Goal: Transaction & Acquisition: Subscribe to service/newsletter

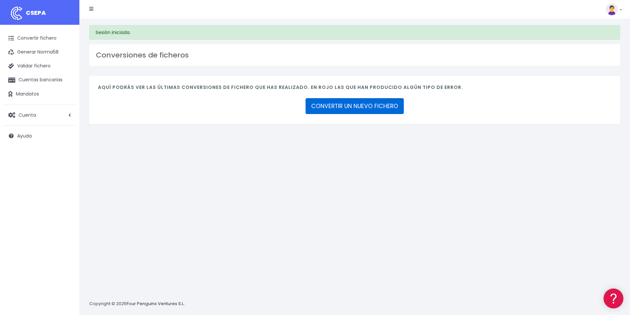
click at [354, 106] on link "CONVERTIR UN NUEVO FICHERO" at bounding box center [355, 106] width 98 height 16
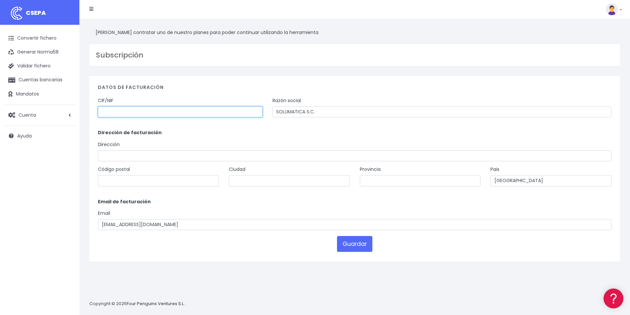
click at [125, 114] on input "text" at bounding box center [180, 112] width 165 height 11
type input "j"
type input "J96801865"
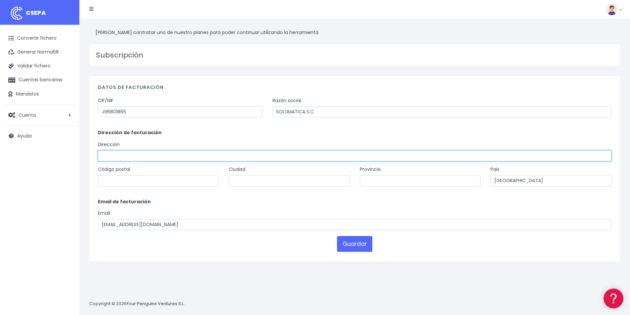
click at [118, 157] on input "text" at bounding box center [355, 156] width 514 height 11
type input "SERRERIA 57 B 0"
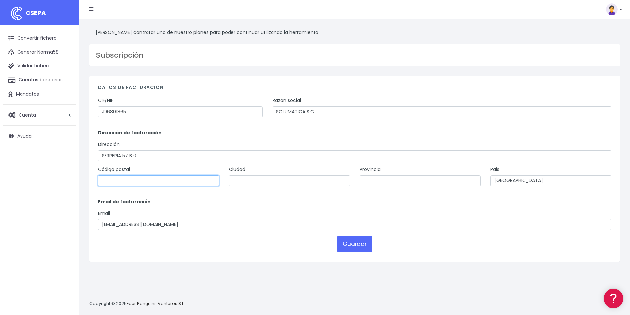
type input "46022"
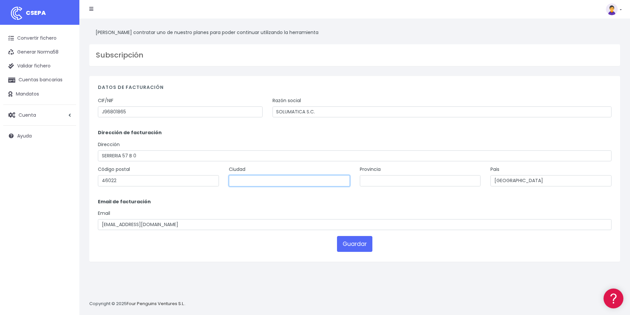
type input "[GEOGRAPHIC_DATA]"
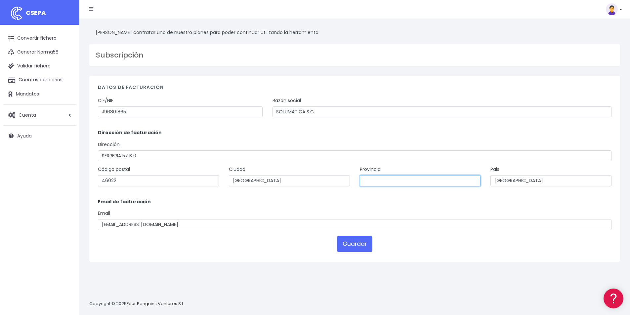
type input "[GEOGRAPHIC_DATA]/[GEOGRAPHIC_DATA]"
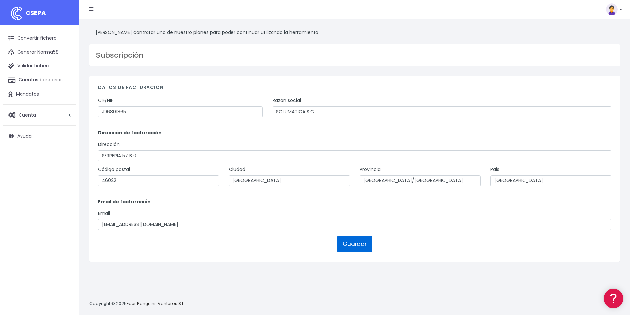
click at [357, 243] on button "Guardar" at bounding box center [354, 244] width 35 height 16
click at [355, 243] on button "Guardar" at bounding box center [354, 244] width 35 height 16
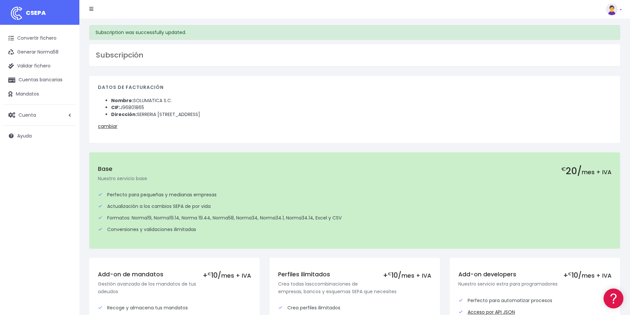
drag, startPoint x: 492, startPoint y: 6, endPoint x: 361, endPoint y: 92, distance: 156.9
click at [349, 98] on li "Nombre: SOLUMATICA S.C." at bounding box center [361, 100] width 501 height 7
drag, startPoint x: 295, startPoint y: 129, endPoint x: 507, endPoint y: 64, distance: 221.4
click at [297, 128] on p "cambiar" at bounding box center [355, 126] width 514 height 7
click at [620, 9] on link at bounding box center [614, 9] width 16 height 12
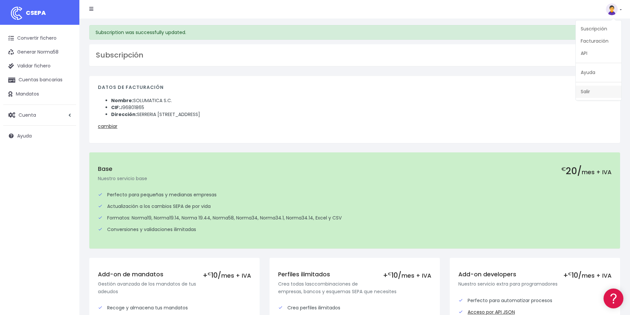
click at [593, 93] on link "Salir" at bounding box center [599, 92] width 46 height 12
